Goal: Task Accomplishment & Management: Manage account settings

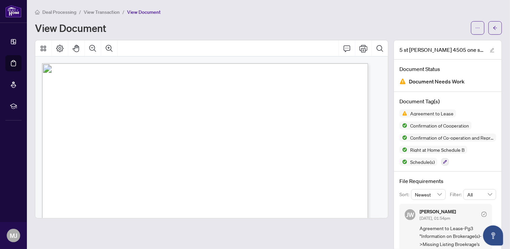
scroll to position [985, 0]
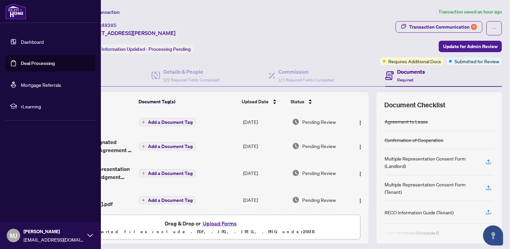
click at [14, 10] on img at bounding box center [15, 11] width 21 height 16
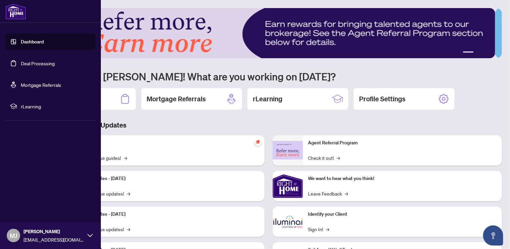
click at [37, 43] on link "Dashboard" at bounding box center [32, 42] width 23 height 6
click at [35, 44] on link "Dashboard" at bounding box center [32, 42] width 23 height 6
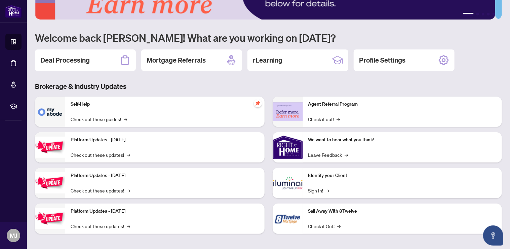
scroll to position [40, 0]
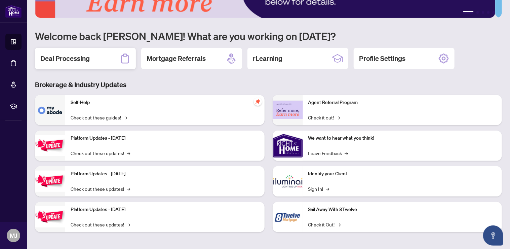
click at [75, 52] on div "Deal Processing" at bounding box center [85, 58] width 101 height 21
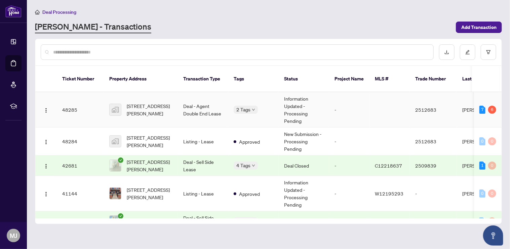
click at [484, 105] on div "7 6" at bounding box center [487, 109] width 17 height 8
click at [479, 105] on div "7" at bounding box center [482, 109] width 6 height 8
click at [134, 102] on span "5 St Joseph St #4505, Toronto, ON, Canada" at bounding box center [150, 109] width 46 height 15
